Goal: Task Accomplishment & Management: Complete application form

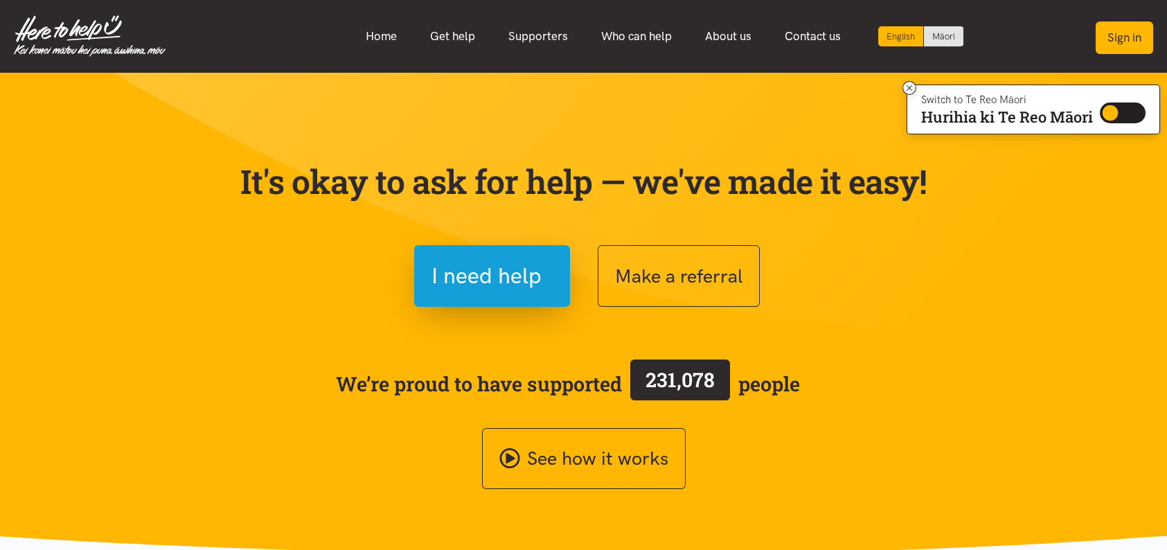
click at [1132, 35] on button "Sign in" at bounding box center [1124, 37] width 57 height 33
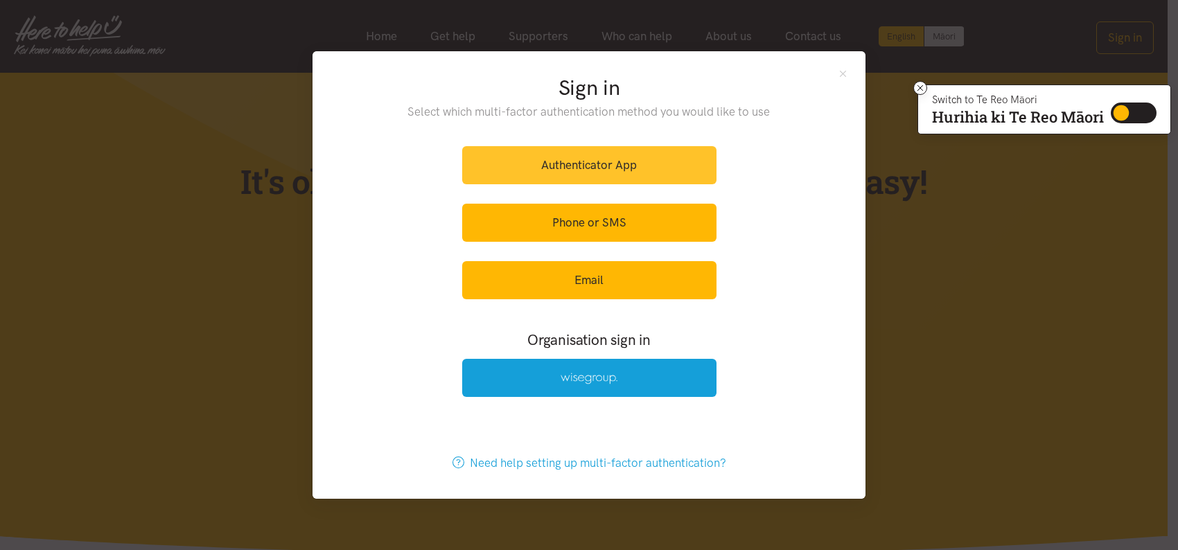
click at [592, 172] on link "Authenticator App" at bounding box center [589, 165] width 254 height 38
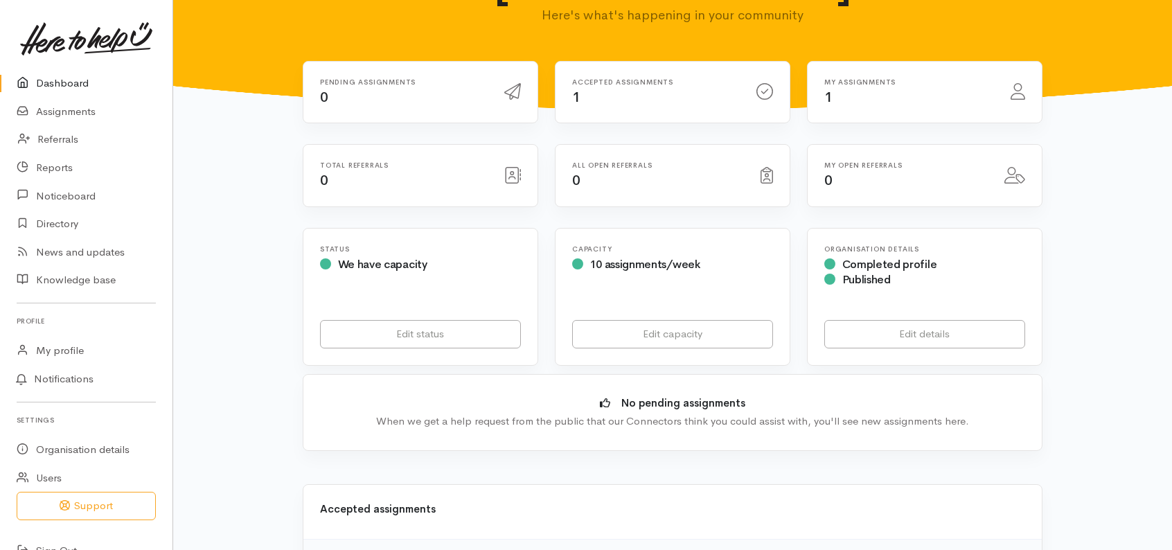
scroll to position [277, 0]
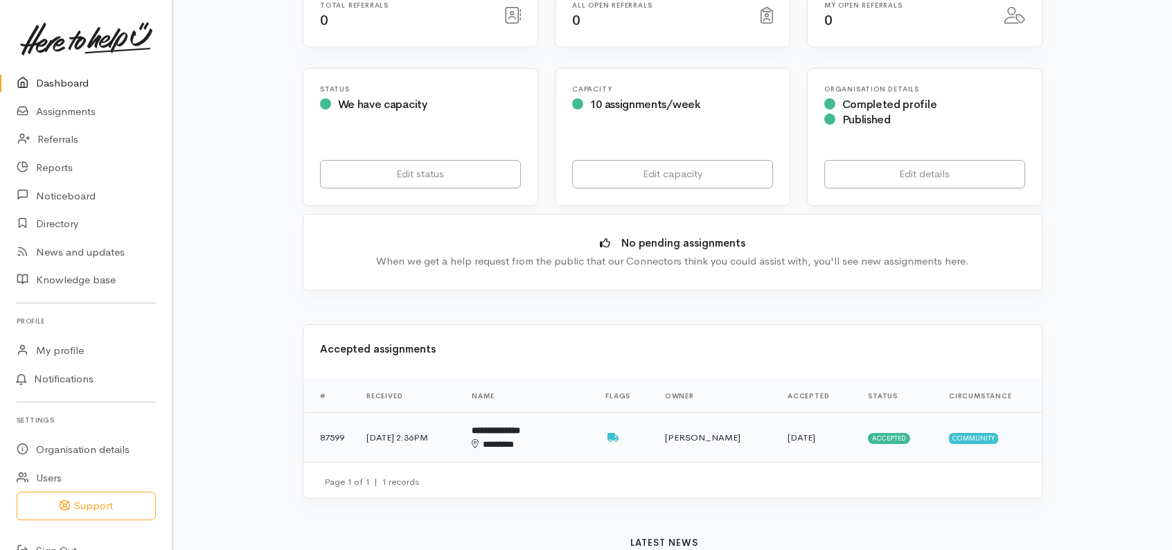
click at [401, 413] on td "13 Aug 2025, 2:36PM" at bounding box center [407, 437] width 105 height 49
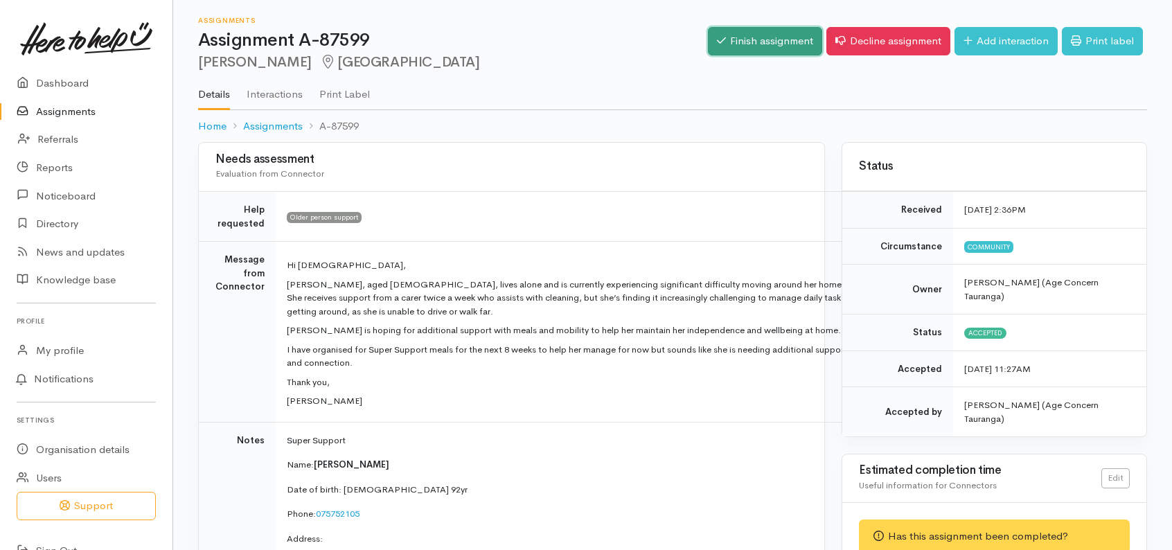
click at [753, 42] on link "Finish assignment" at bounding box center [765, 41] width 114 height 28
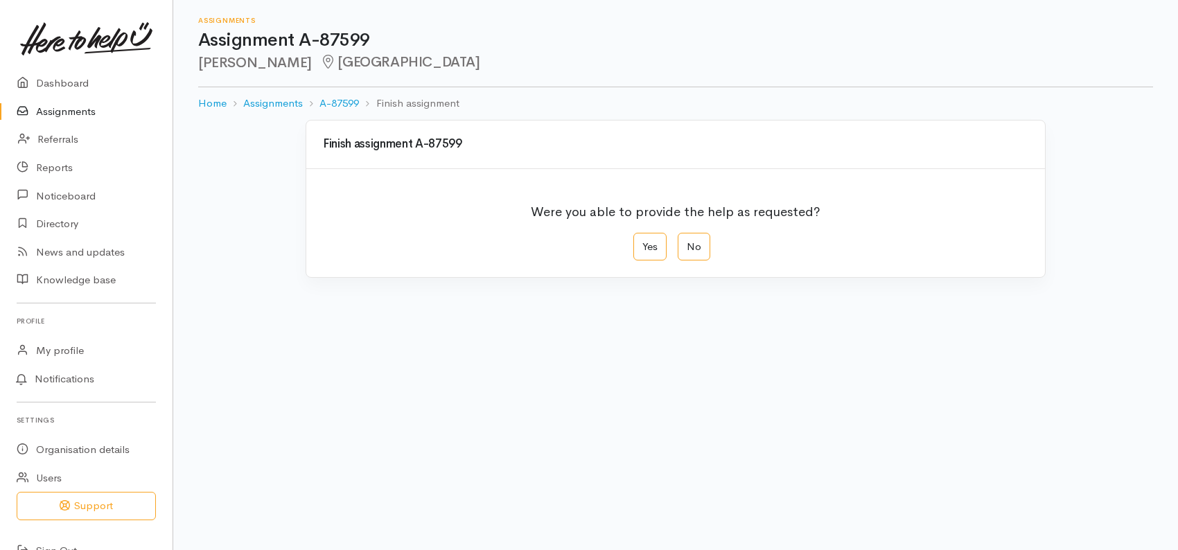
click at [651, 231] on div "Were you able to provide the help as requested?" at bounding box center [675, 213] width 705 height 39
click at [646, 255] on label "Yes" at bounding box center [649, 247] width 33 height 28
click at [642, 242] on input "Yes" at bounding box center [637, 237] width 9 height 9
radio input "true"
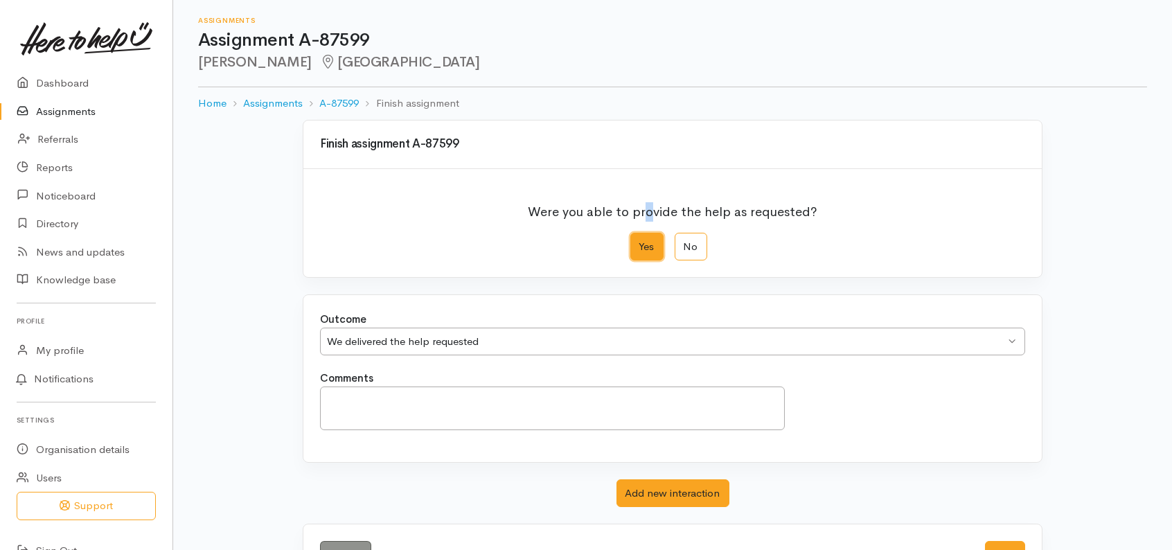
click at [1010, 337] on div "We delivered the help requested We delivered the help requested" at bounding box center [672, 342] width 705 height 28
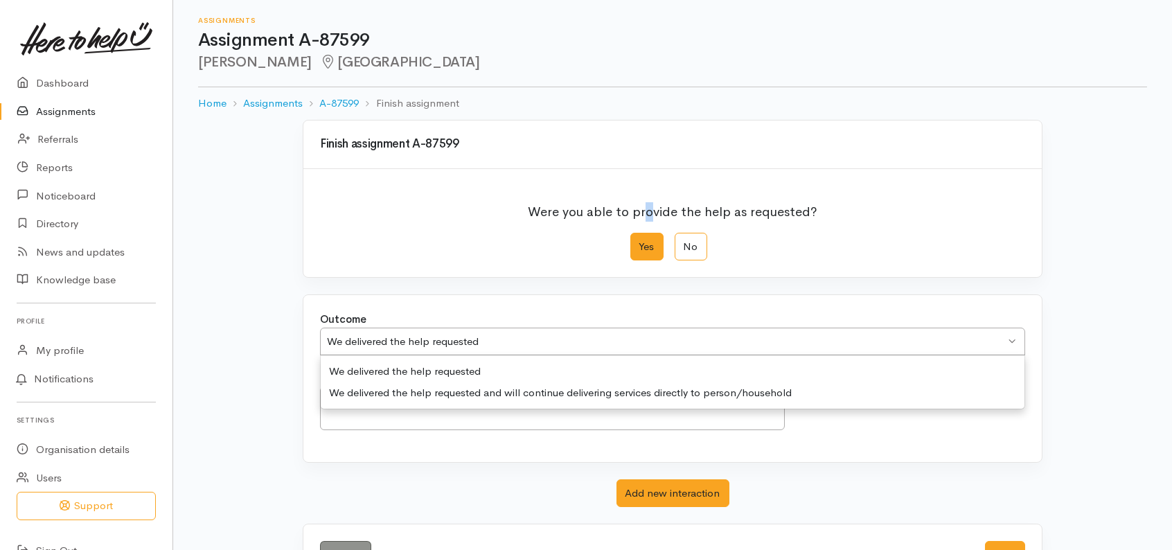
click at [1010, 337] on div "We delivered the help requested We delivered the help requested" at bounding box center [672, 342] width 705 height 28
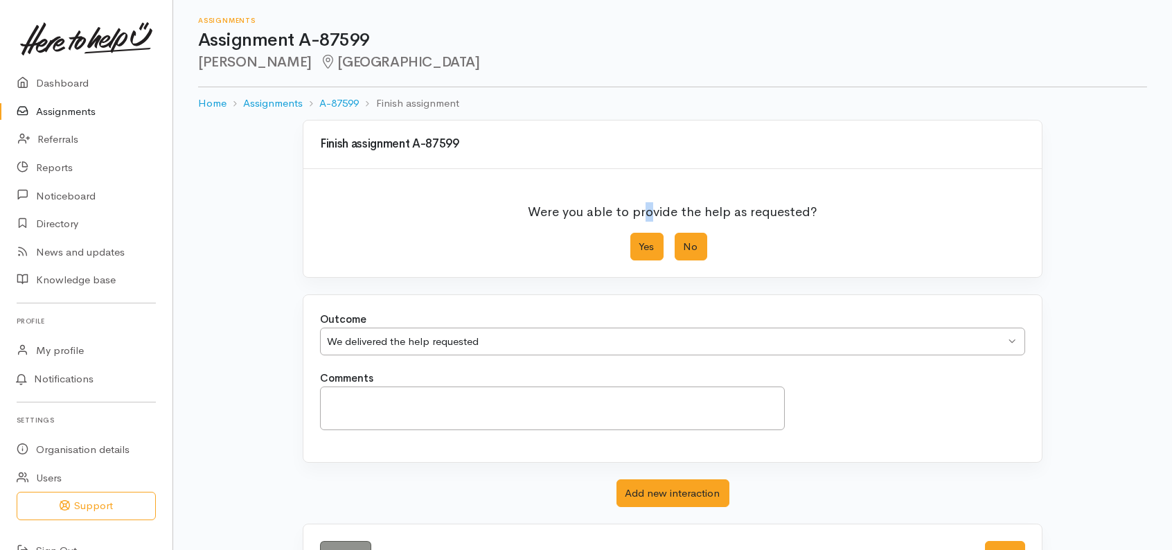
click at [688, 248] on label "No" at bounding box center [691, 247] width 33 height 28
click at [684, 242] on input "No" at bounding box center [679, 237] width 9 height 9
radio input "true"
click at [643, 343] on div "Client did not attend" at bounding box center [485, 342] width 317 height 16
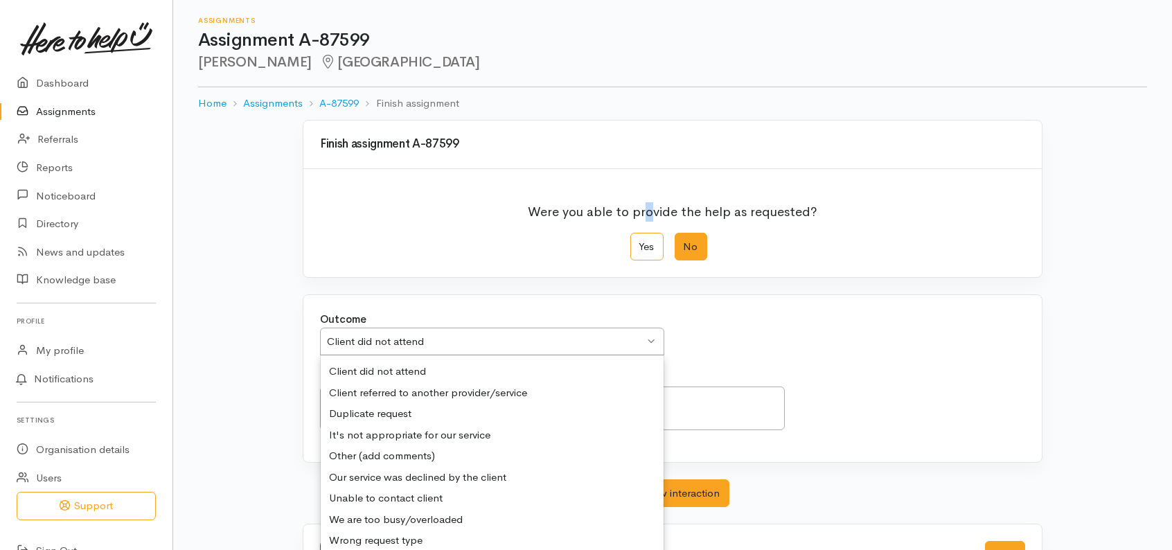
click at [649, 335] on div "Client did not attend Client did not attend" at bounding box center [492, 342] width 344 height 28
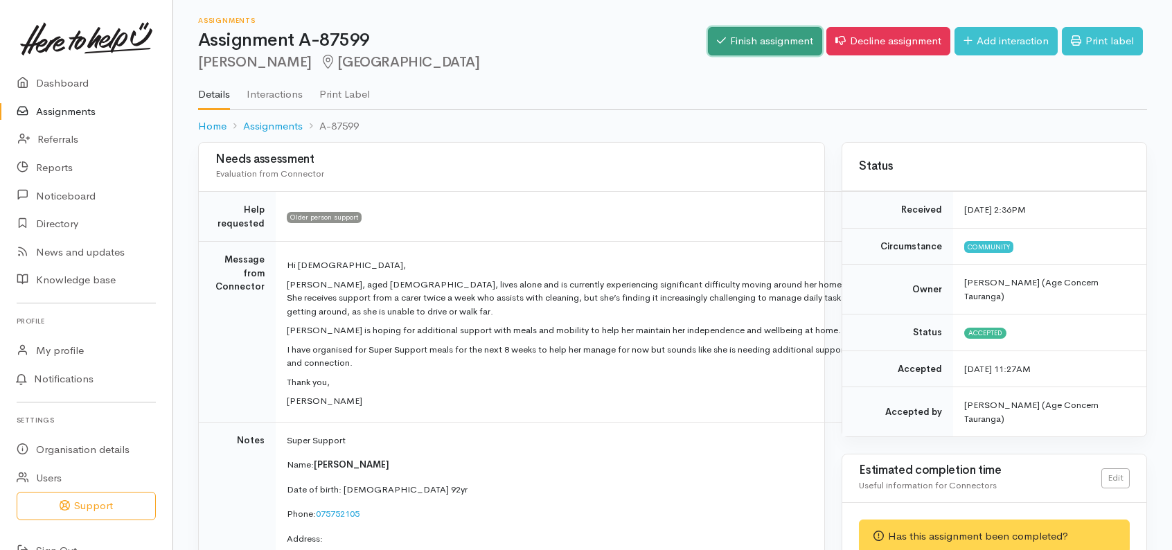
click at [758, 39] on link "Finish assignment" at bounding box center [765, 41] width 114 height 28
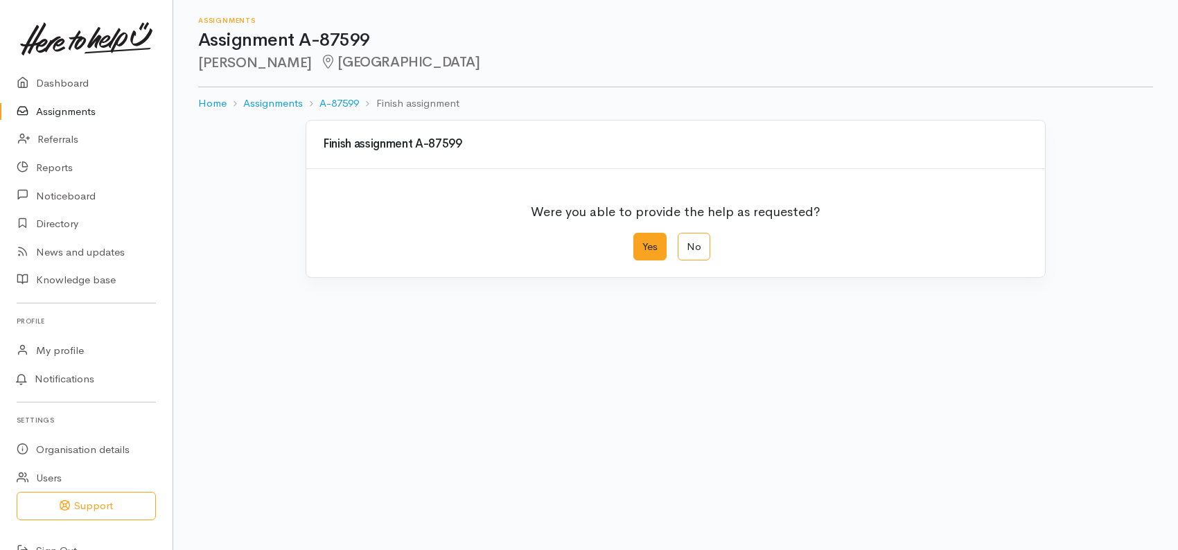
click at [648, 257] on label "Yes" at bounding box center [649, 247] width 33 height 28
click at [642, 242] on input "Yes" at bounding box center [637, 237] width 9 height 9
radio input "true"
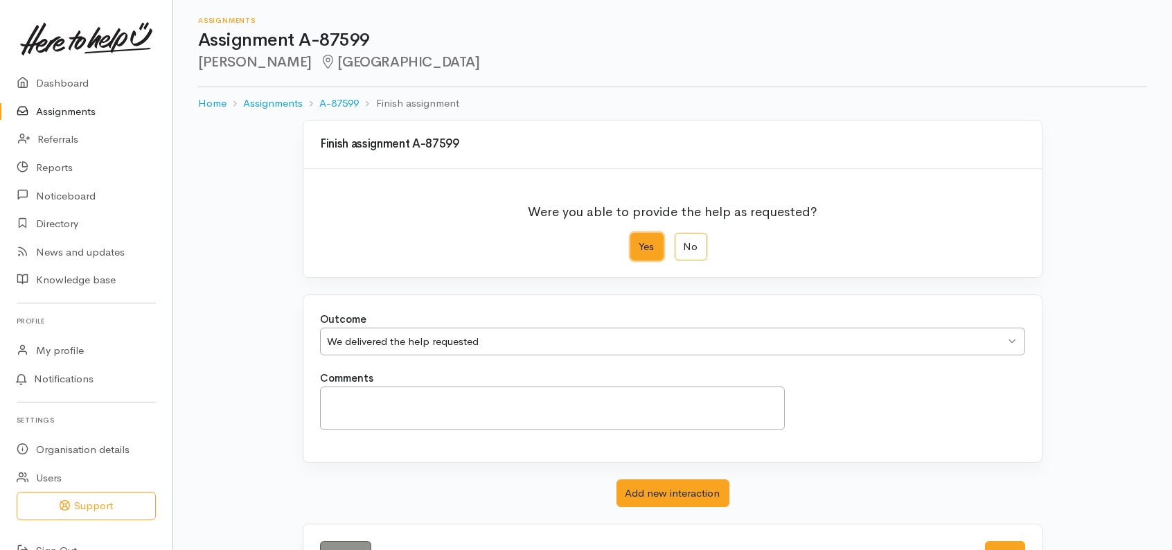
click at [1013, 338] on div "We delivered the help requested We delivered the help requested" at bounding box center [672, 342] width 705 height 28
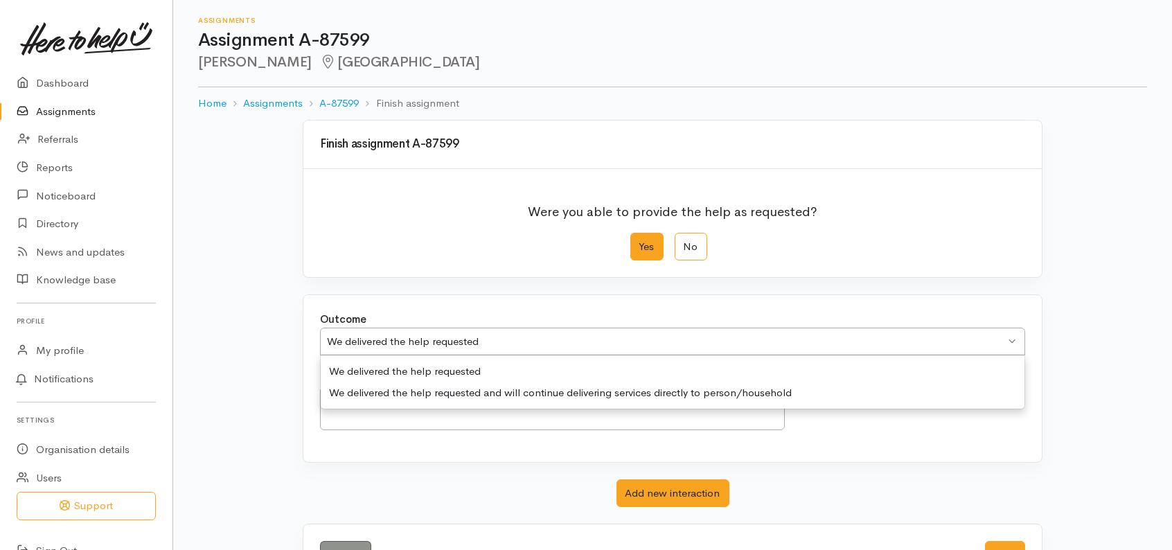
click at [1013, 338] on div "We delivered the help requested We delivered the help requested" at bounding box center [672, 342] width 705 height 28
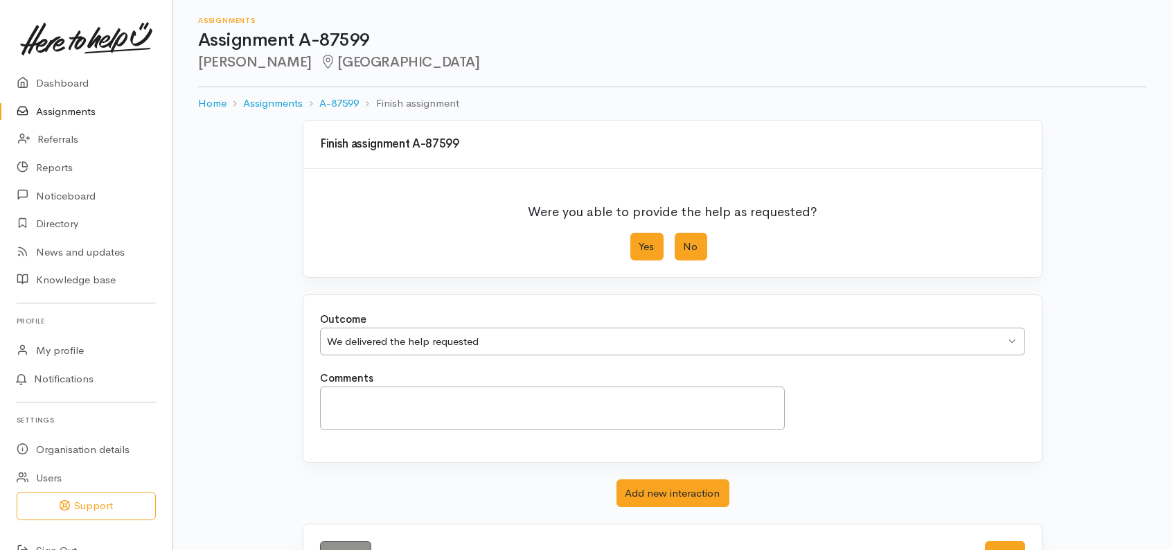
click at [691, 247] on label "No" at bounding box center [691, 247] width 33 height 28
click at [684, 242] on input "No" at bounding box center [679, 237] width 9 height 9
radio input "true"
click at [645, 341] on div "Client did not attend Client did not attend" at bounding box center [492, 342] width 344 height 28
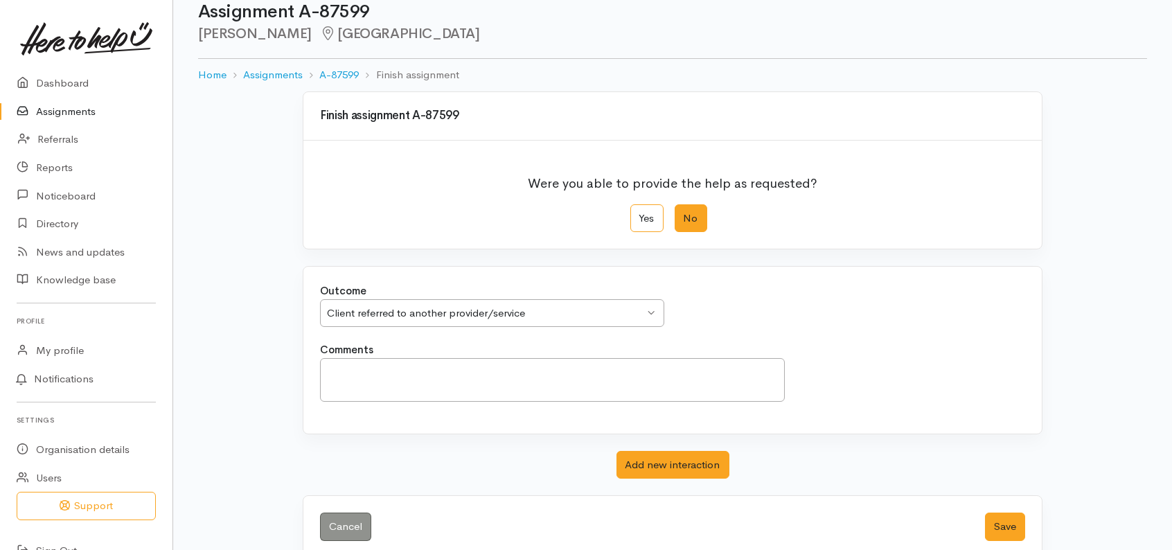
scroll to position [52, 0]
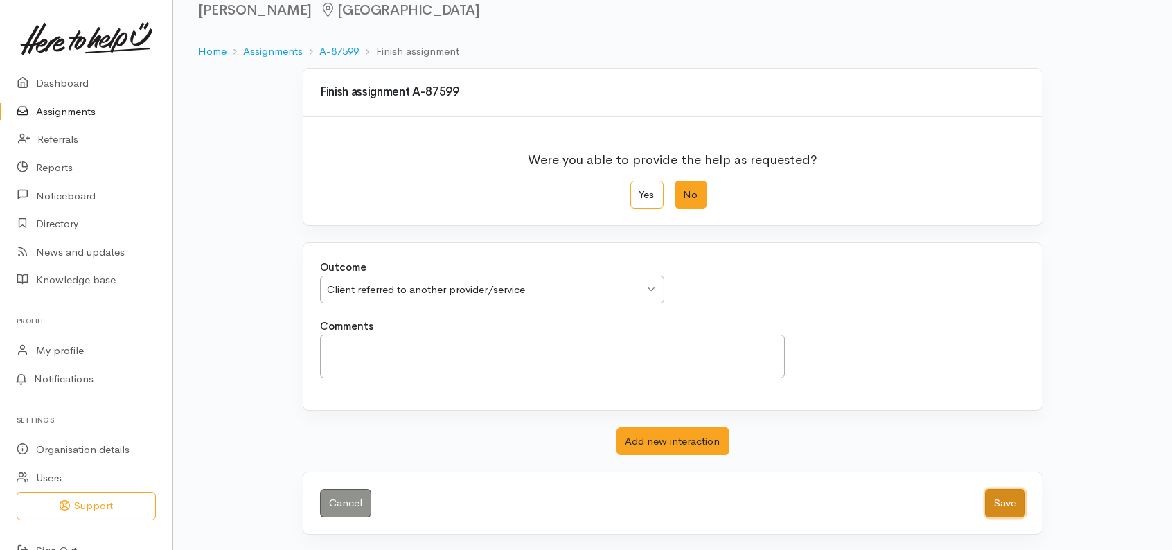
click at [1011, 504] on button "Save" at bounding box center [1005, 503] width 40 height 28
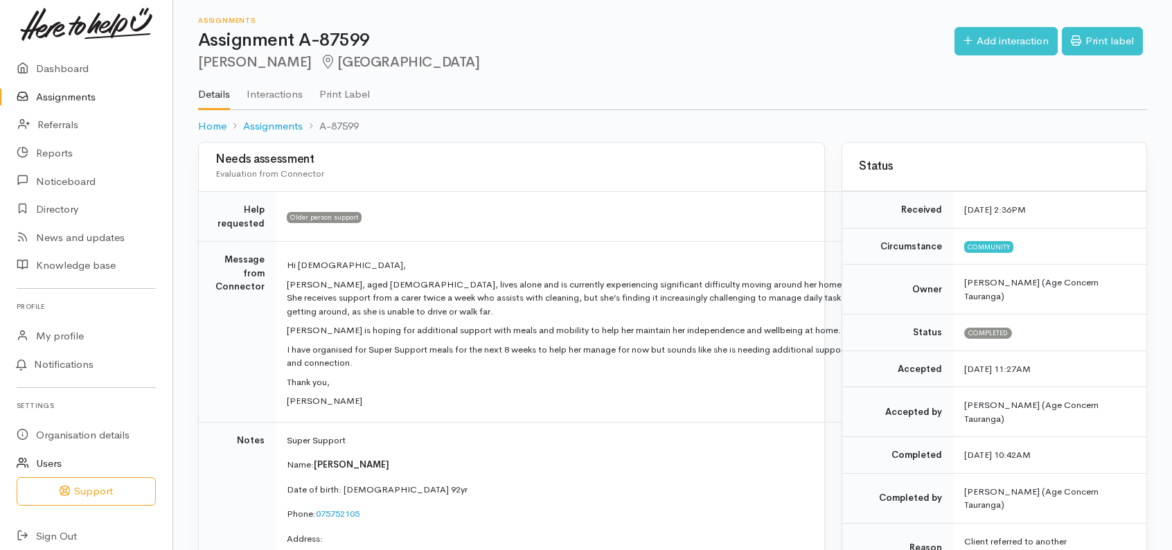
scroll to position [22, 0]
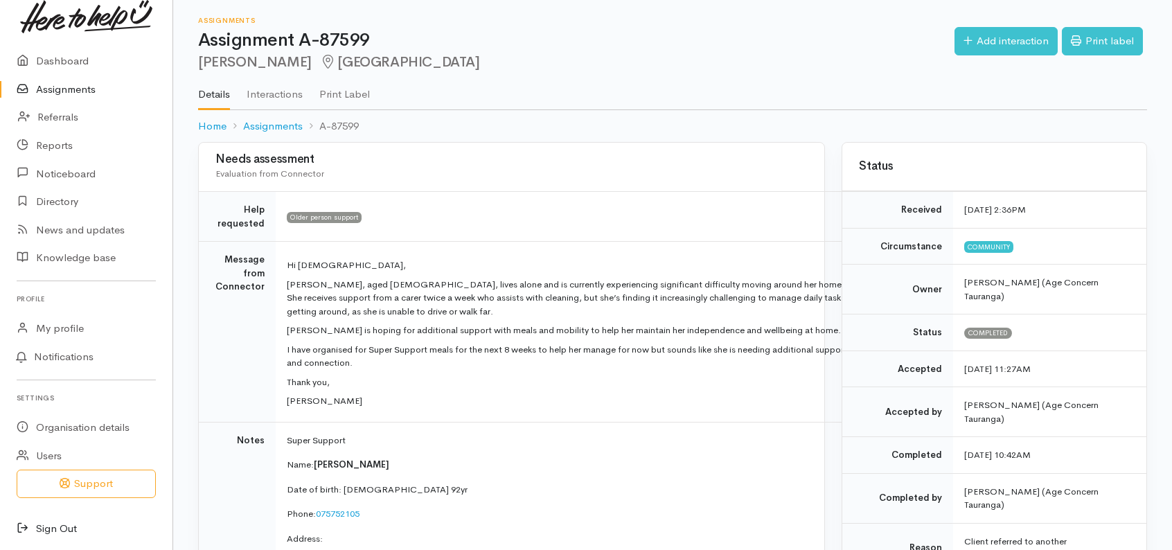
click at [51, 526] on link "Sign Out" at bounding box center [86, 529] width 172 height 28
